Goal: Information Seeking & Learning: Understand process/instructions

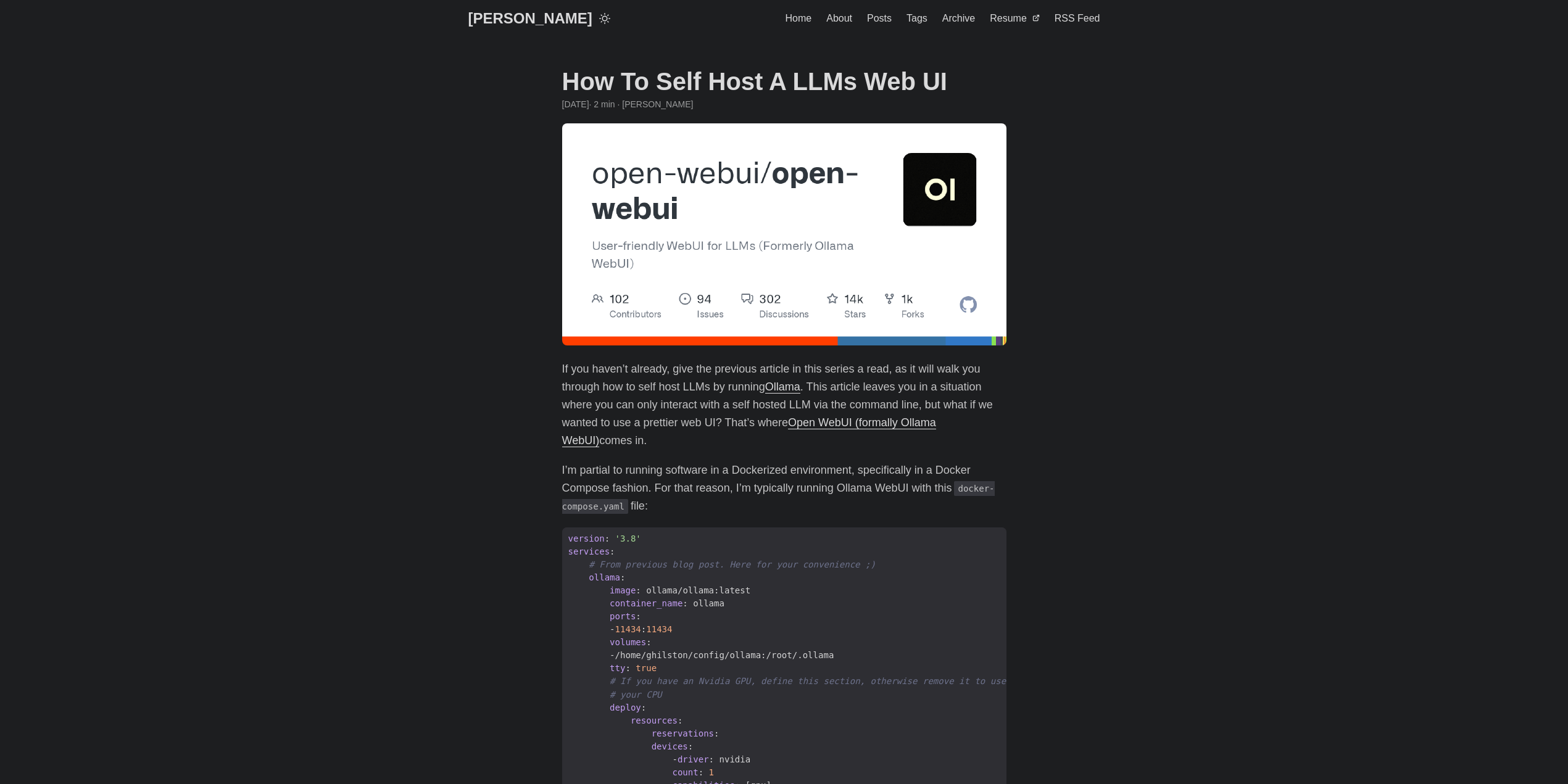
scroll to position [62, 0]
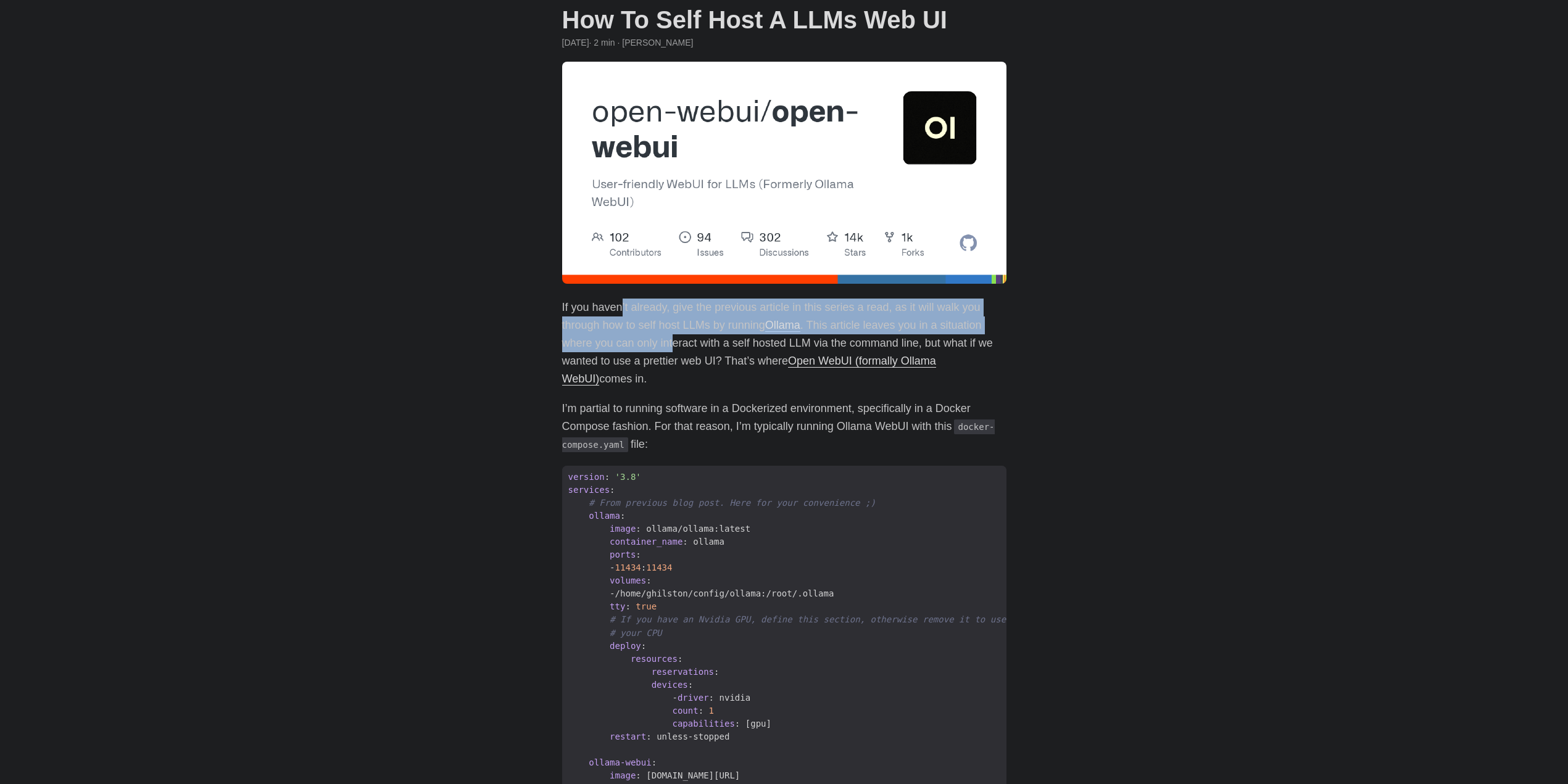
drag, startPoint x: 621, startPoint y: 306, endPoint x: 688, endPoint y: 355, distance: 83.0
click at [686, 355] on p "If you haven’t already, give the previous article in this series a read, as it …" at bounding box center [784, 343] width 444 height 89
click at [688, 355] on p "If you haven’t already, give the previous article in this series a read, as it …" at bounding box center [784, 343] width 444 height 89
drag, startPoint x: 694, startPoint y: 314, endPoint x: 730, endPoint y: 359, distance: 57.6
click at [730, 359] on p "If you haven’t already, give the previous article in this series a read, as it …" at bounding box center [784, 343] width 444 height 89
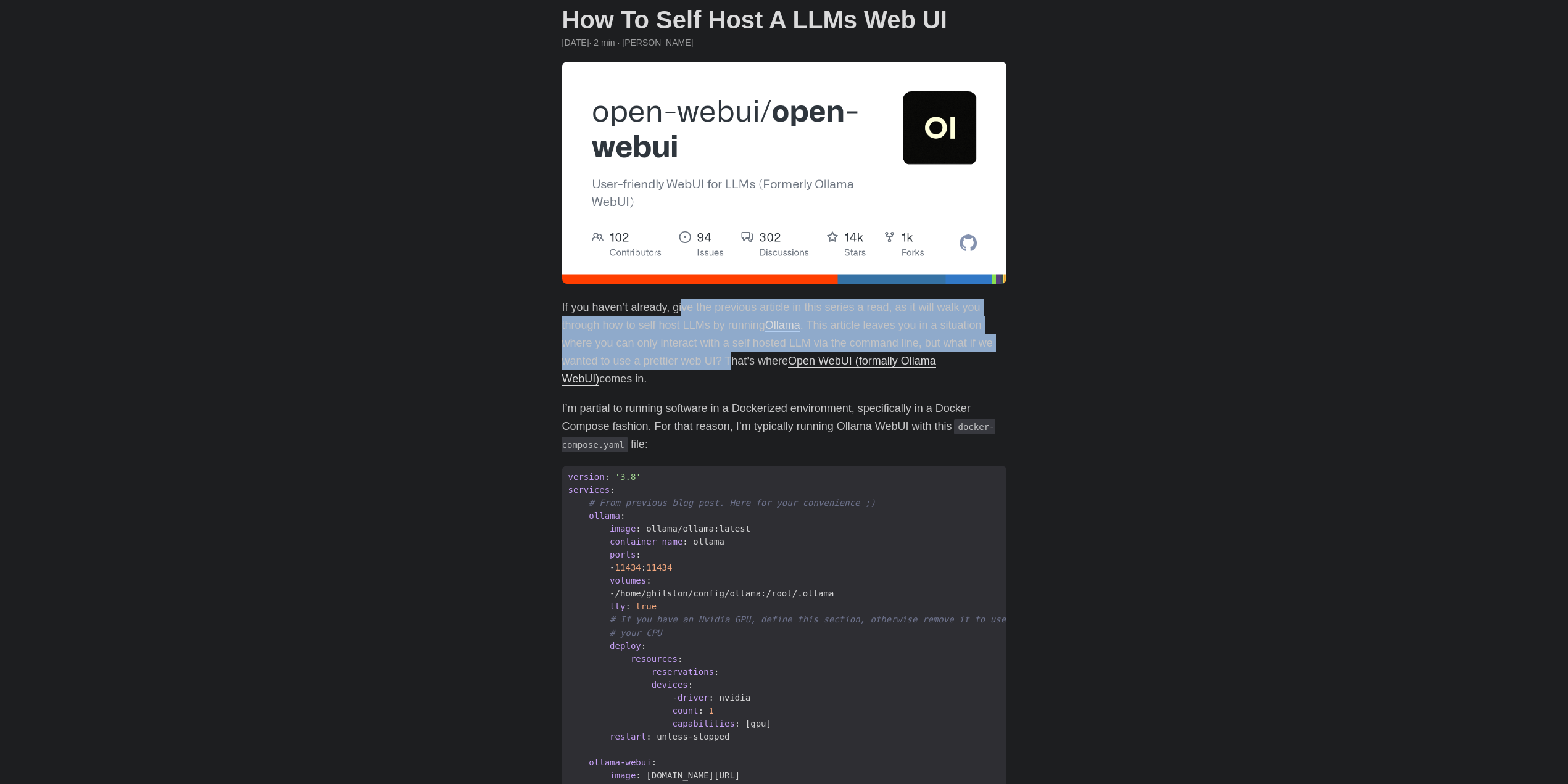
click at [730, 360] on p "If you haven’t already, give the previous article in this series a read, as it …" at bounding box center [784, 343] width 444 height 89
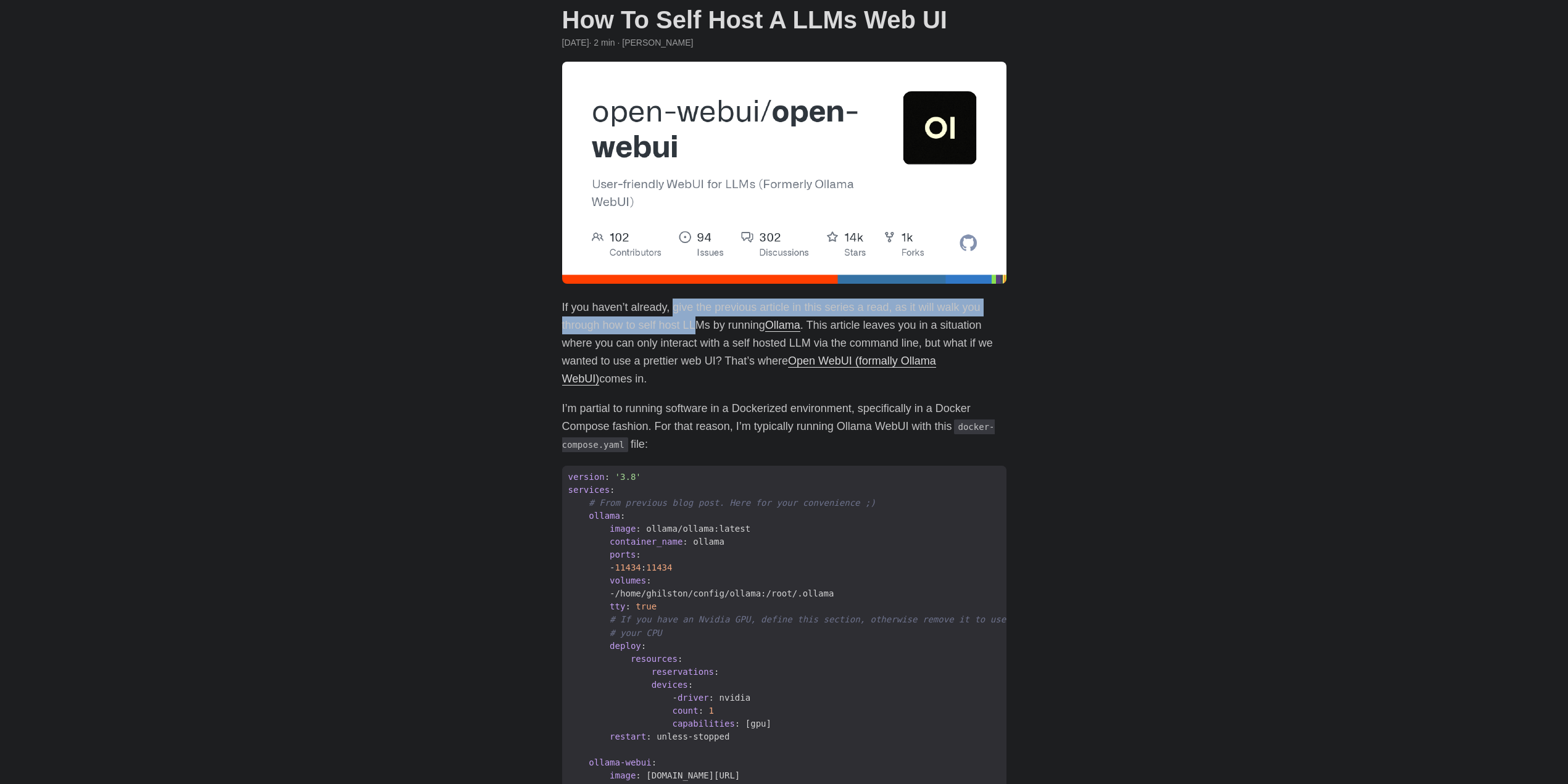
drag, startPoint x: 672, startPoint y: 310, endPoint x: 703, endPoint y: 335, distance: 39.8
click at [703, 334] on p "If you haven’t already, give the previous article in this series a read, as it …" at bounding box center [784, 343] width 444 height 89
click at [695, 333] on div at bounding box center [695, 333] width 0 height 0
click at [818, 304] on p "If you haven’t already, give the previous article in this series a read, as it …" at bounding box center [784, 343] width 444 height 89
click at [838, 307] on p "If you haven’t already, give the previous article in this series a read, as it …" at bounding box center [784, 343] width 444 height 89
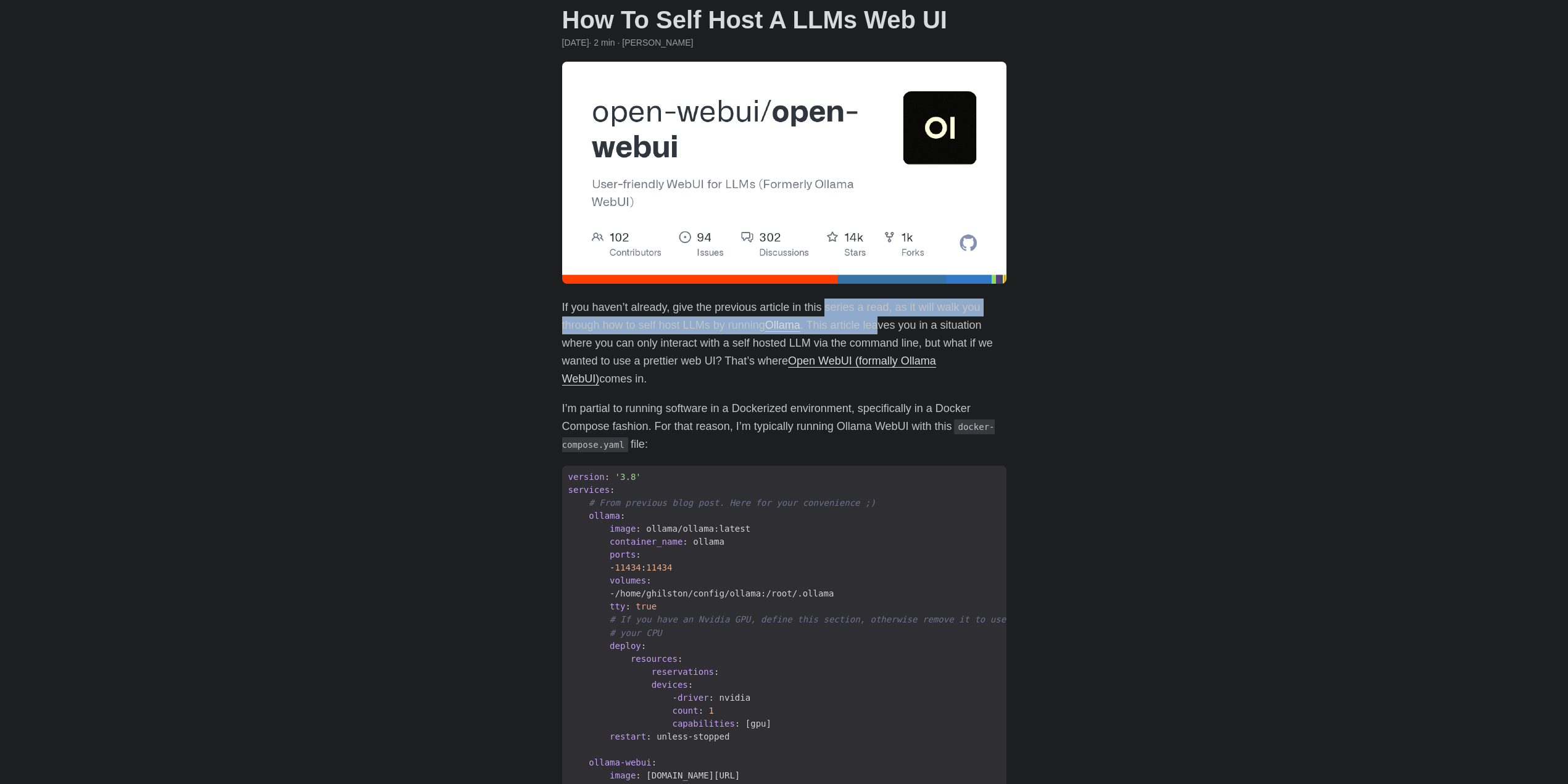
drag, startPoint x: 825, startPoint y: 305, endPoint x: 922, endPoint y: 328, distance: 99.7
click at [918, 326] on p "If you haven’t already, give the previous article in this series a read, as it …" at bounding box center [784, 343] width 444 height 89
click at [922, 328] on p "If you haven’t already, give the previous article in this series a read, as it …" at bounding box center [784, 343] width 444 height 89
drag, startPoint x: 996, startPoint y: 330, endPoint x: 835, endPoint y: 305, distance: 162.9
click at [850, 308] on p "If you haven’t already, give the previous article in this series a read, as it …" at bounding box center [784, 343] width 444 height 89
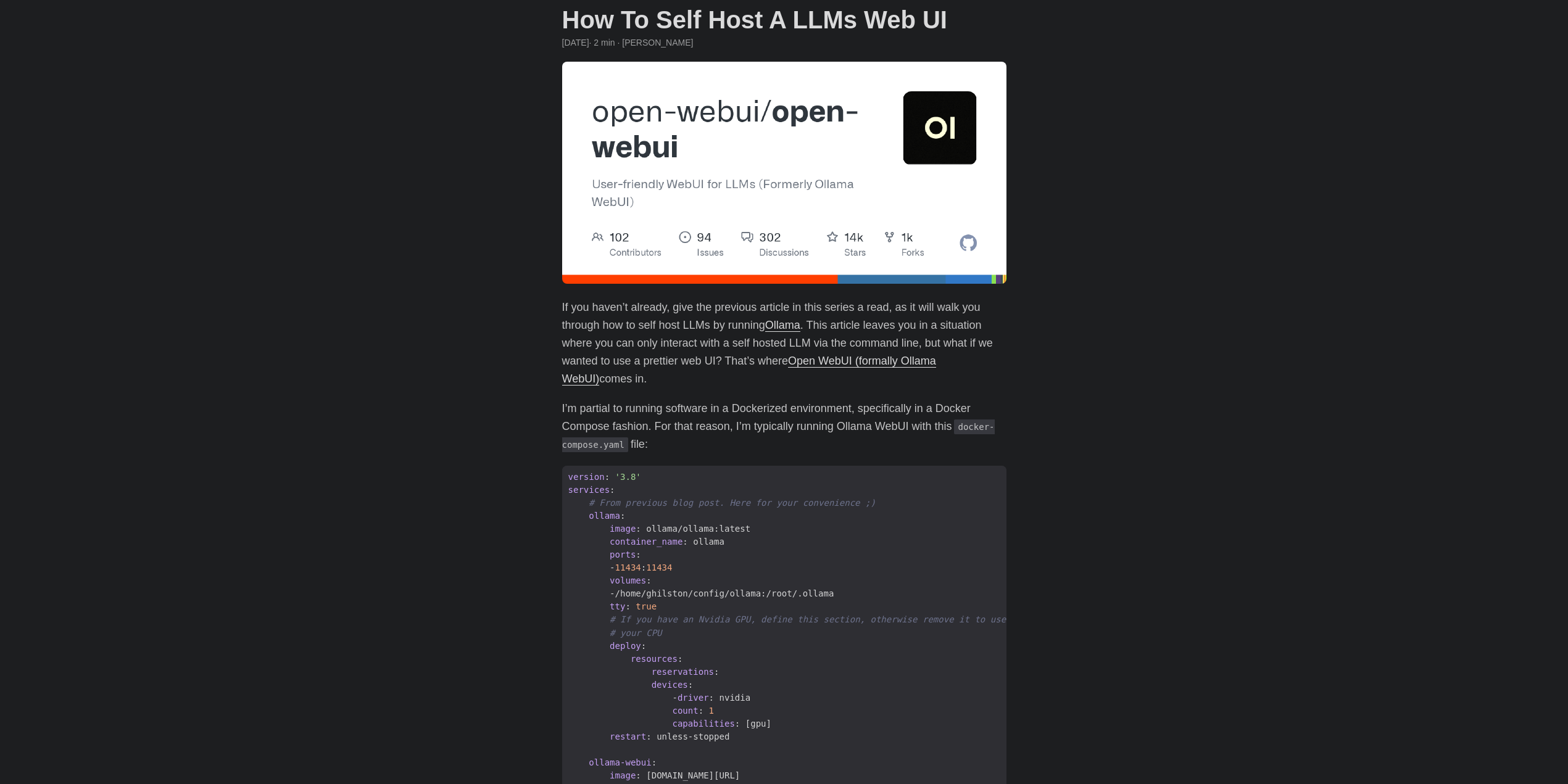
click at [830, 304] on p "If you haven’t already, give the previous article in this series a read, as it …" at bounding box center [784, 343] width 444 height 89
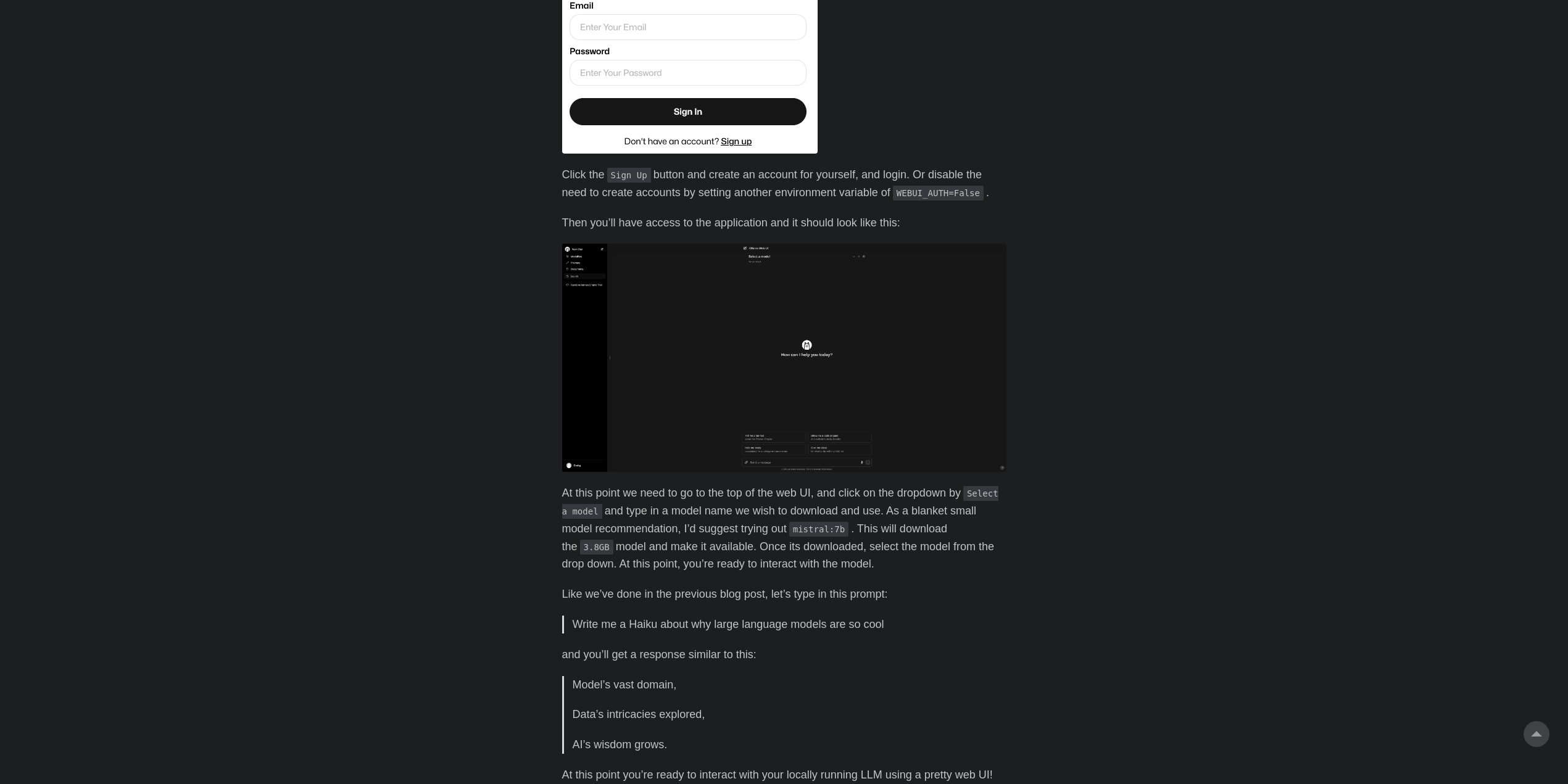
scroll to position [1172, 0]
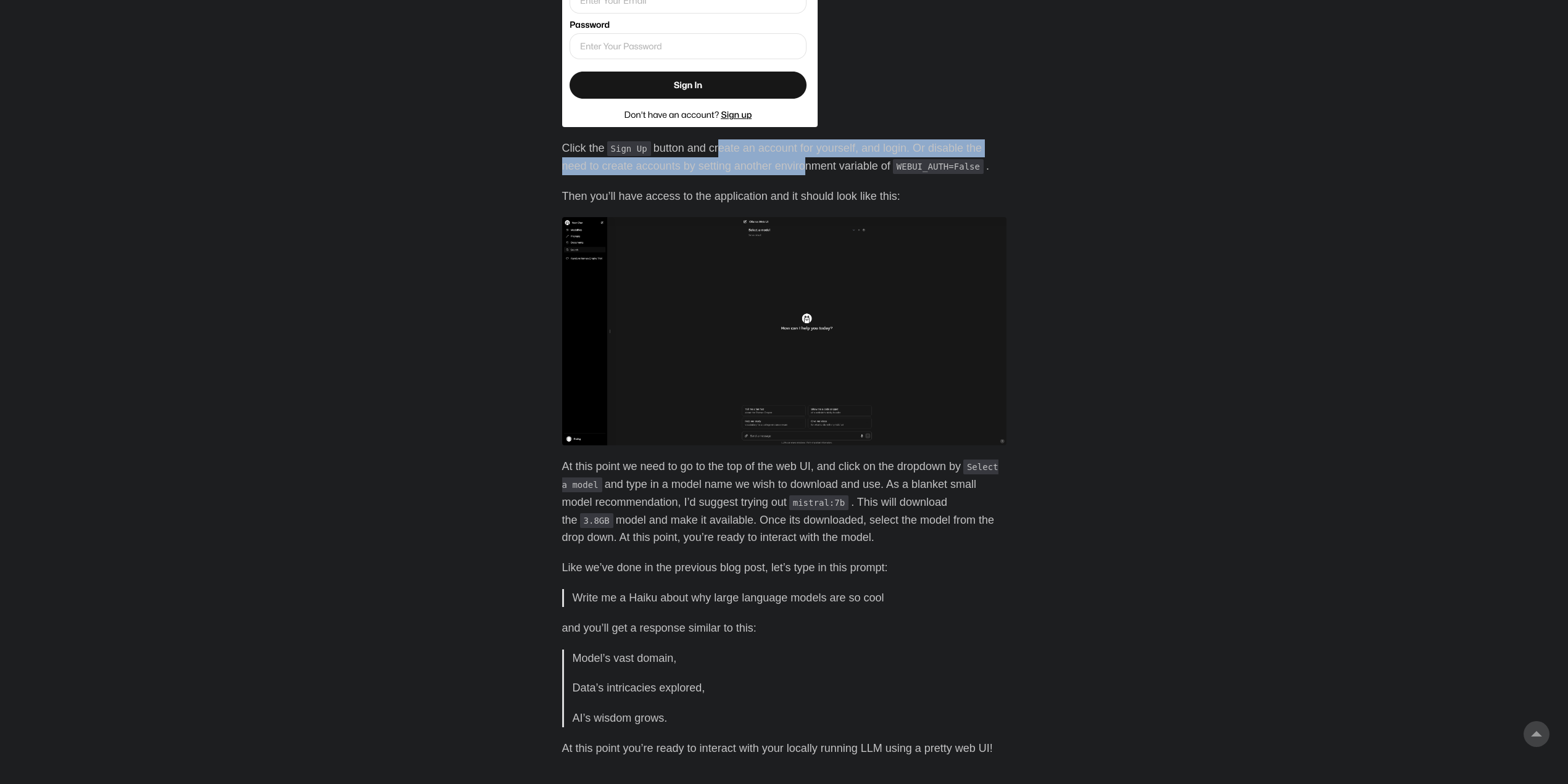
drag, startPoint x: 719, startPoint y: 138, endPoint x: 804, endPoint y: 163, distance: 88.6
click at [804, 163] on p "Click the Sign Up button and create an account for yourself, and login. Or disa…" at bounding box center [784, 157] width 444 height 36
drag, startPoint x: 834, startPoint y: 146, endPoint x: 867, endPoint y: 164, distance: 37.6
click at [865, 164] on p "Click the Sign Up button and create an account for yourself, and login. Or disa…" at bounding box center [784, 157] width 444 height 36
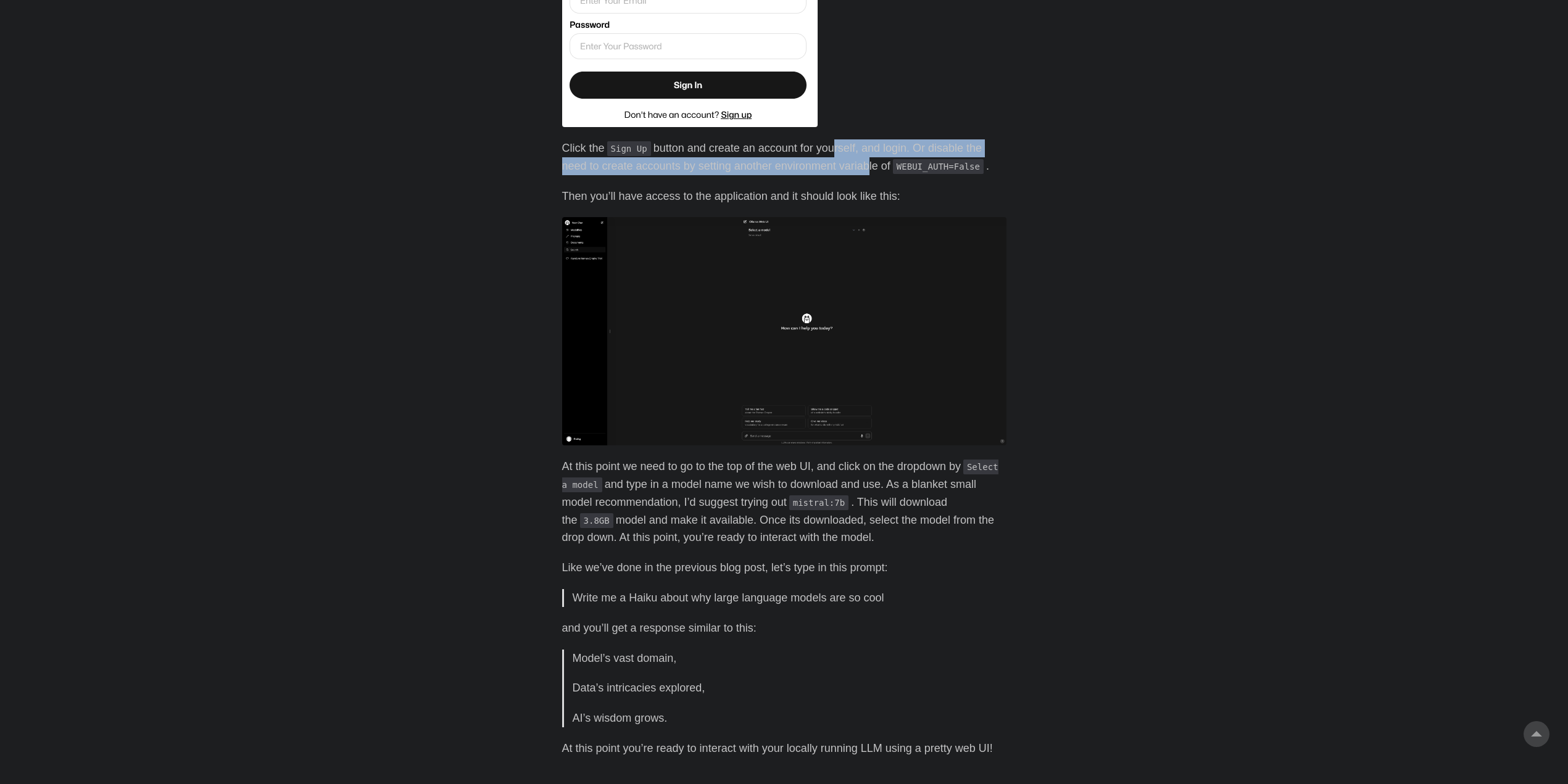
click at [867, 164] on p "Click the Sign Up button and create an account for yourself, and login. Or disa…" at bounding box center [784, 157] width 444 height 36
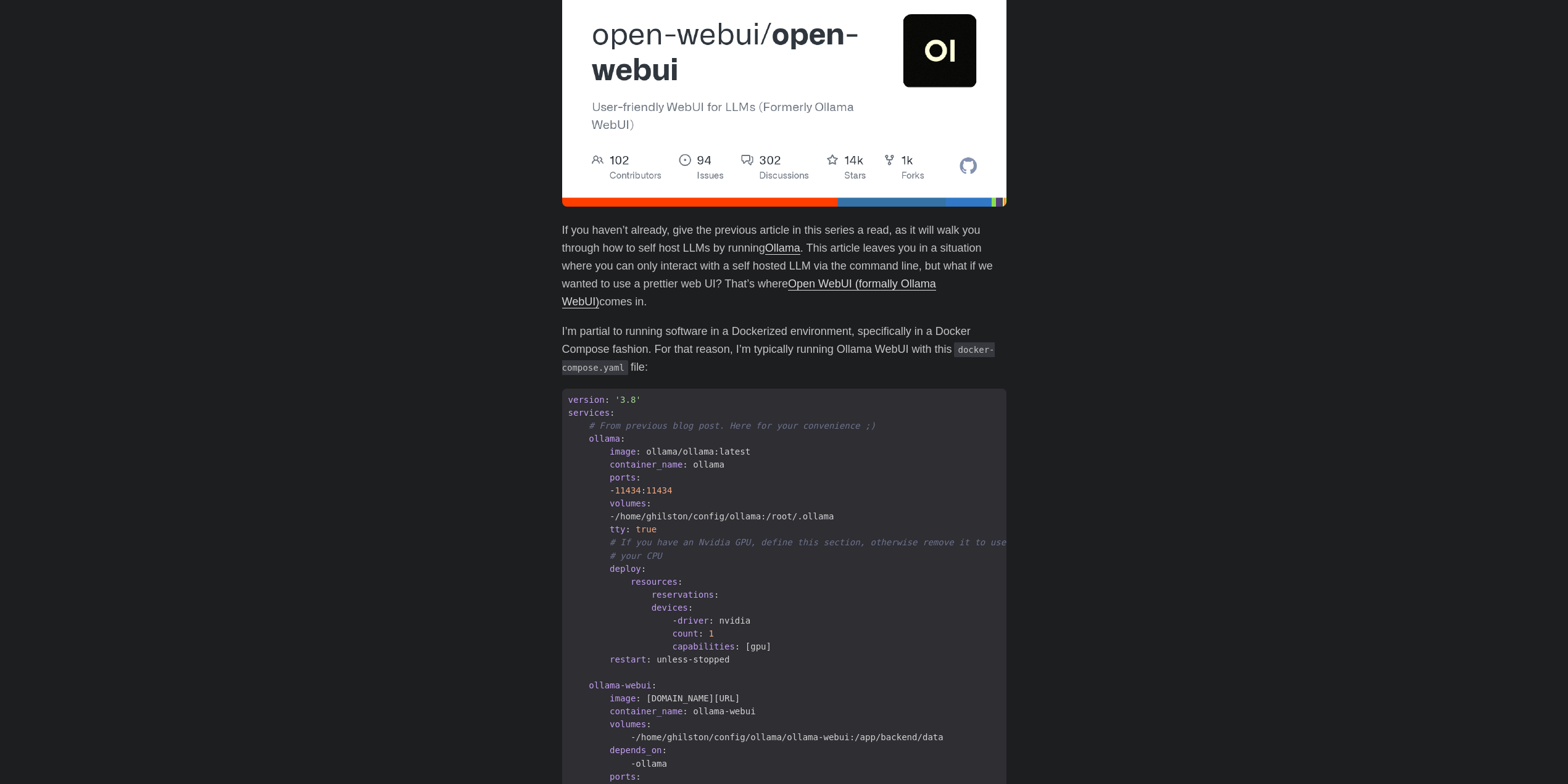
scroll to position [0, 0]
